Goal: Communication & Community: Answer question/provide support

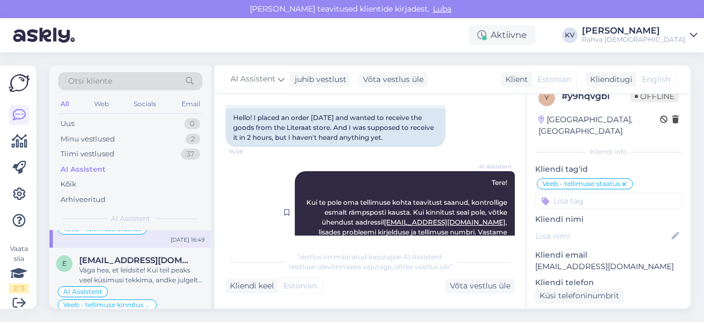
scroll to position [128, 0]
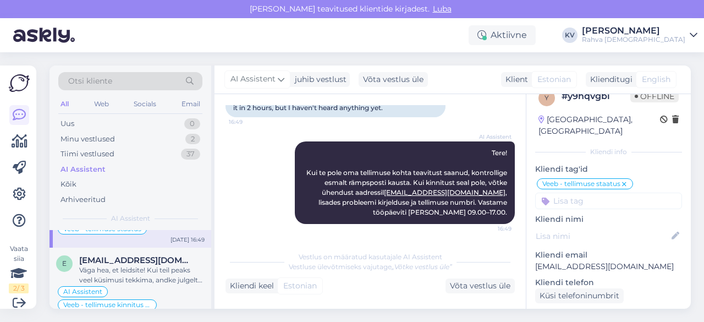
click at [113, 173] on div "AI Assistent" at bounding box center [130, 169] width 144 height 15
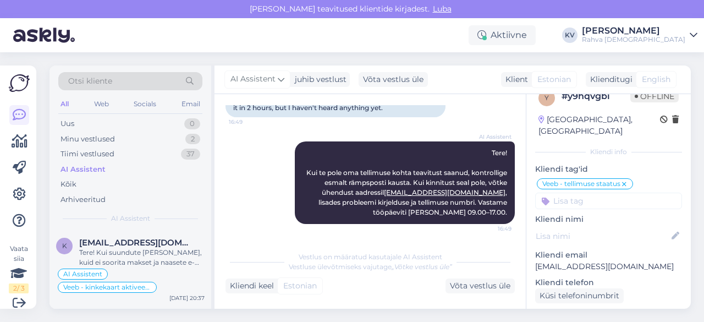
scroll to position [0, 0]
click at [66, 116] on div "Uus 1" at bounding box center [130, 123] width 144 height 15
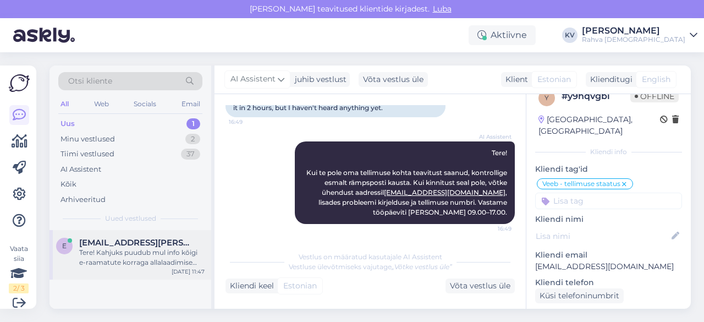
click at [113, 244] on span "[EMAIL_ADDRESS][PERSON_NAME][DOMAIN_NAME]" at bounding box center [136, 243] width 114 height 10
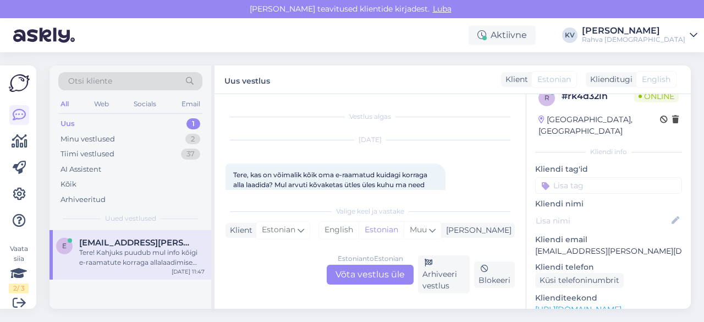
scroll to position [55, 0]
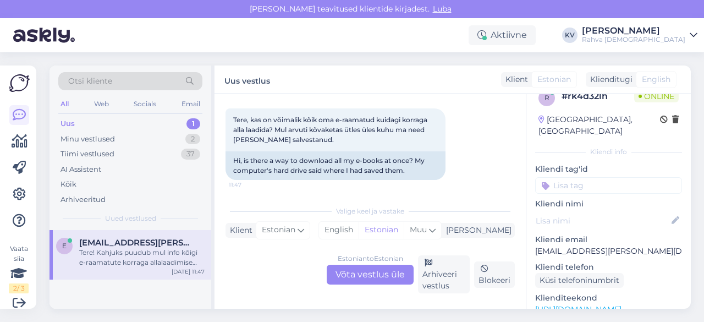
click at [345, 279] on div "Estonian to Estonian Võta vestlus üle" at bounding box center [370, 275] width 87 height 20
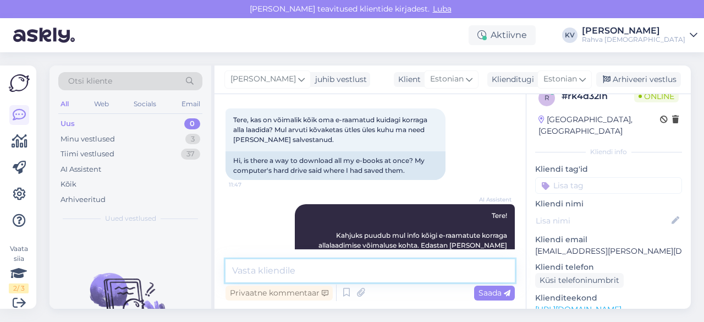
click at [259, 275] on textarea at bounding box center [370, 270] width 289 height 23
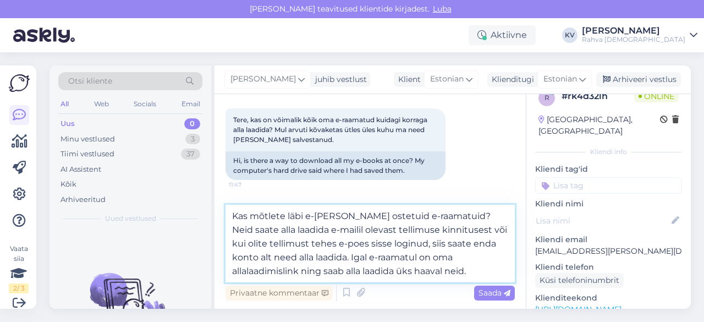
type textarea "Kas mõtlete läbi e-[PERSON_NAME] ostetuid e-raamatuid? Neid saate alla laadida …"
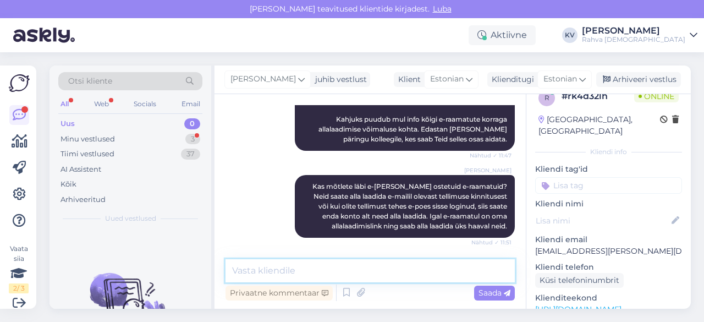
scroll to position [218, 0]
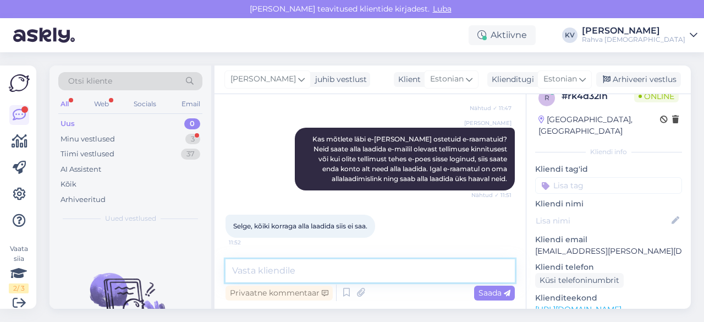
click at [332, 268] on textarea at bounding box center [370, 270] width 289 height 23
type textarea "Kahjuks seda võimalust ei ole tõesti."
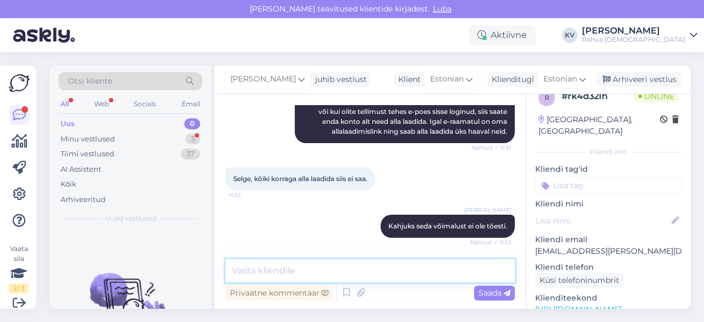
scroll to position [313, 0]
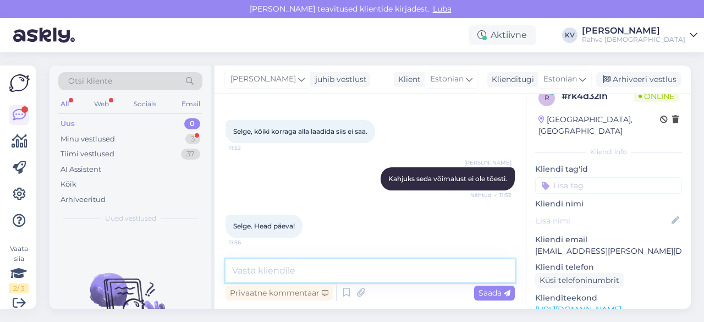
click at [332, 270] on textarea at bounding box center [370, 270] width 289 height 23
type textarea "Palun. Kaunist päeva!"
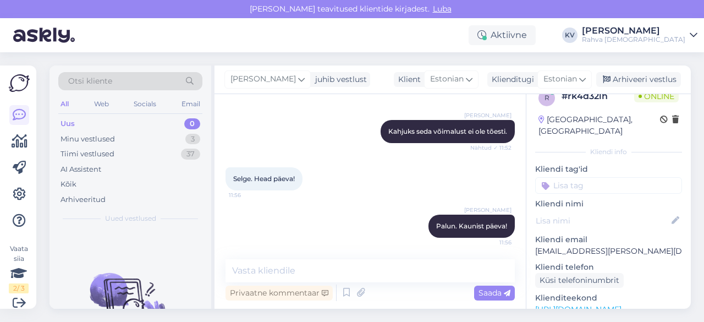
click at [616, 177] on input at bounding box center [608, 185] width 147 height 17
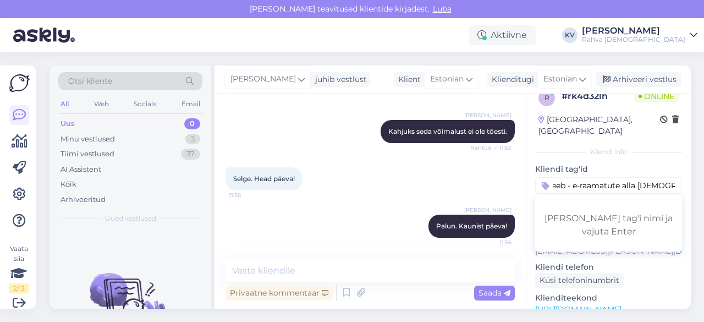
type input "Veeb - e-raamatute alla laadimine"
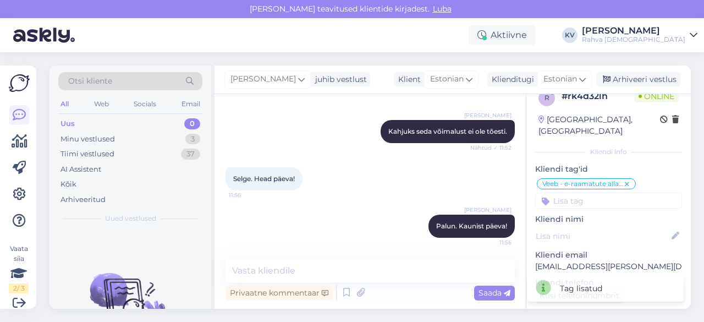
scroll to position [0, 0]
click at [585, 193] on input at bounding box center [608, 201] width 147 height 17
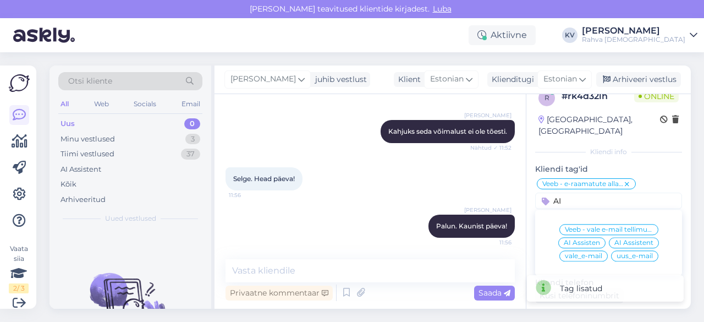
type input "AI"
click at [630, 237] on div "AI Assistent" at bounding box center [634, 242] width 50 height 11
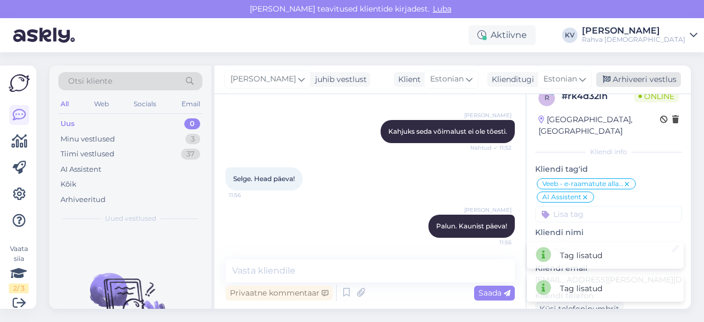
click at [633, 80] on div "Arhiveeri vestlus" at bounding box center [638, 79] width 85 height 15
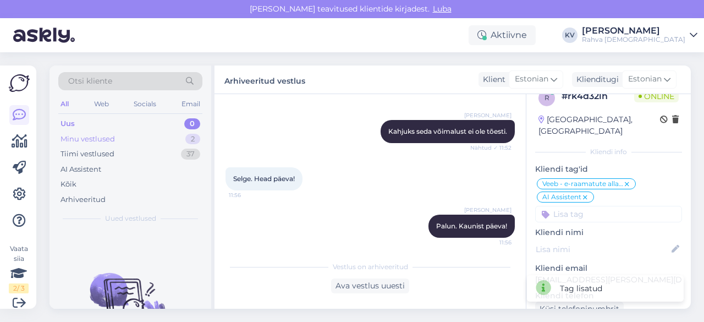
click at [87, 140] on div "Minu vestlused" at bounding box center [88, 139] width 54 height 11
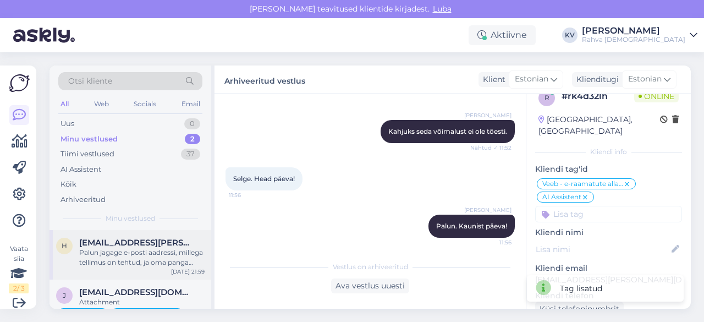
click at [117, 266] on div "Palun jagage e-posti aadressi, millega tellimus on tehtud, ja oma panga makseko…" at bounding box center [141, 258] width 125 height 20
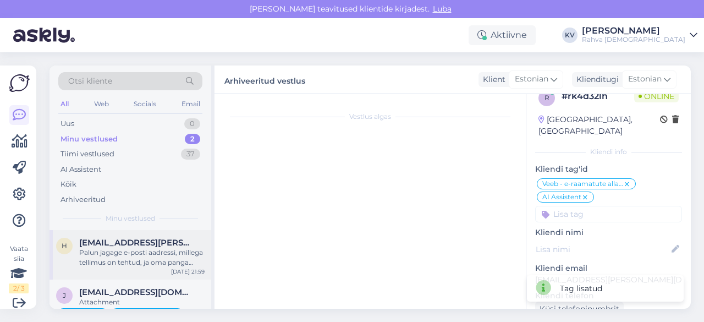
scroll to position [326, 0]
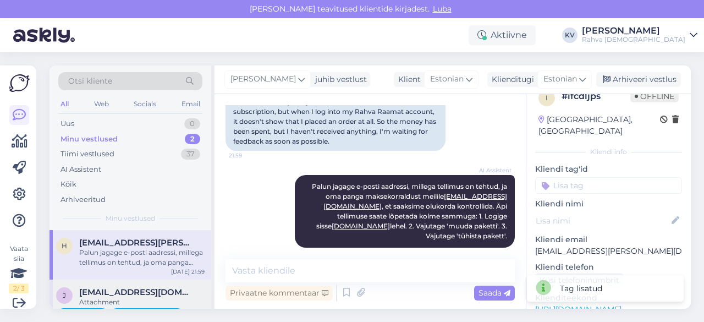
click at [109, 295] on span "[EMAIL_ADDRESS][DOMAIN_NAME]" at bounding box center [136, 292] width 114 height 10
